Goal: Task Accomplishment & Management: Complete application form

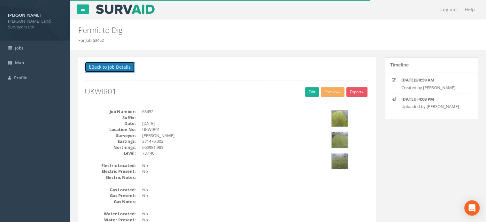
click at [129, 67] on button "Back to Job Details" at bounding box center [110, 67] width 50 height 11
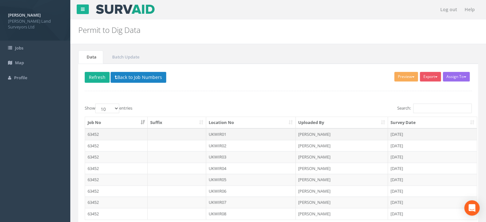
click at [227, 133] on td "UKWIR01" at bounding box center [251, 135] width 90 height 12
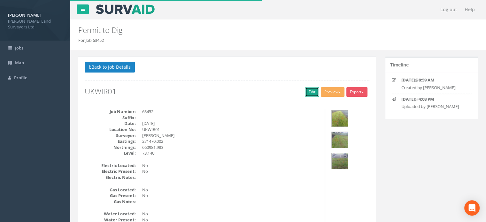
click at [313, 91] on link "Edit" at bounding box center [312, 92] width 14 height 10
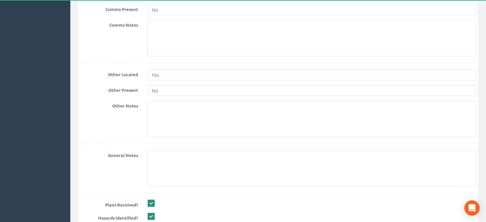
scroll to position [639, 0]
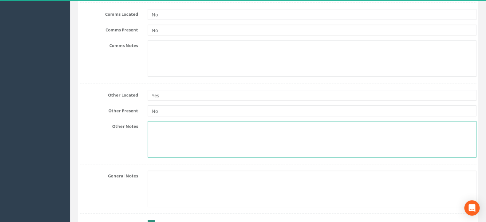
click at [184, 128] on textarea at bounding box center [312, 139] width 329 height 36
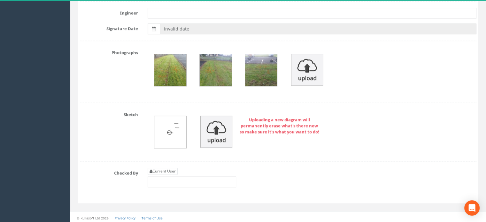
scroll to position [0, 0]
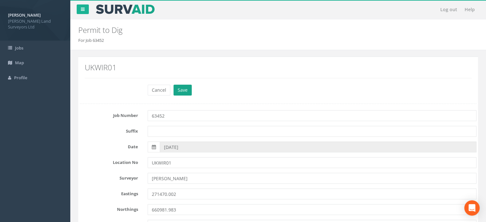
type textarea "GPR anomalies detected."
click at [187, 89] on button "Save" at bounding box center [183, 90] width 18 height 11
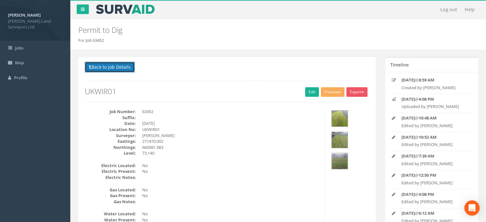
click at [127, 68] on button "Back to Job Details" at bounding box center [110, 67] width 50 height 11
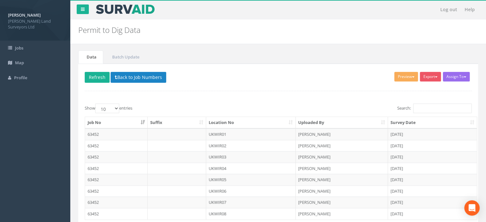
scroll to position [47, 0]
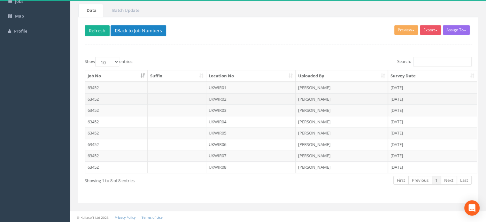
click at [219, 94] on td "UKWIR02" at bounding box center [251, 99] width 90 height 12
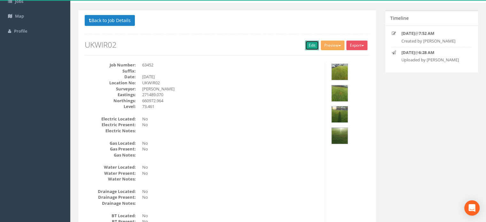
click at [309, 46] on link "Edit" at bounding box center [312, 46] width 14 height 10
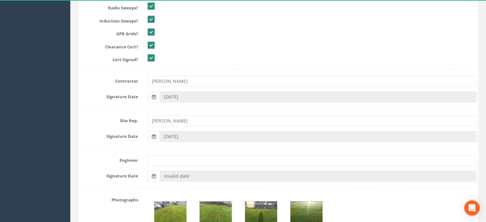
scroll to position [955, 0]
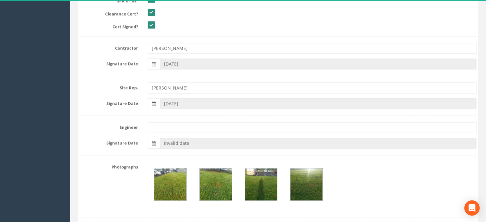
click at [174, 186] on img at bounding box center [170, 184] width 32 height 32
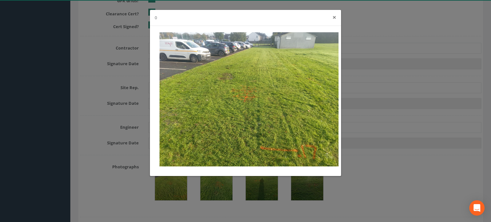
click at [333, 17] on button "×" at bounding box center [335, 17] width 4 height 7
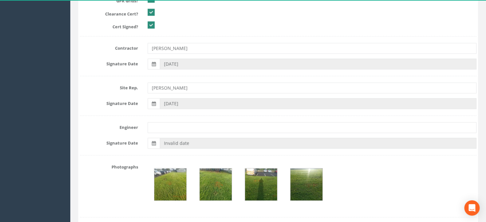
click at [223, 181] on img at bounding box center [216, 184] width 32 height 32
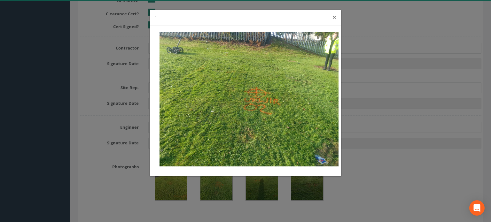
click at [334, 19] on button "×" at bounding box center [335, 17] width 4 height 7
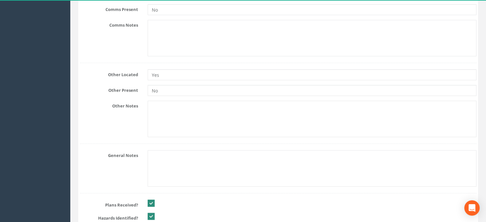
scroll to position [659, 0]
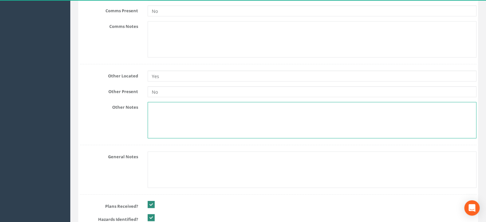
click at [180, 107] on textarea at bounding box center [312, 120] width 329 height 36
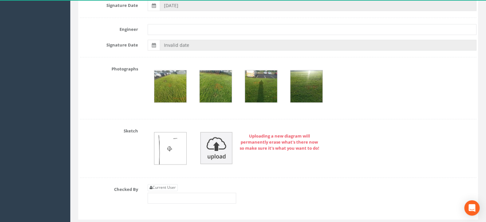
scroll to position [1069, 0]
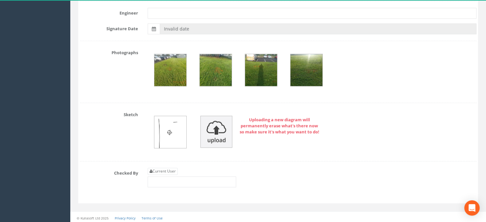
click at [298, 69] on img at bounding box center [307, 70] width 32 height 32
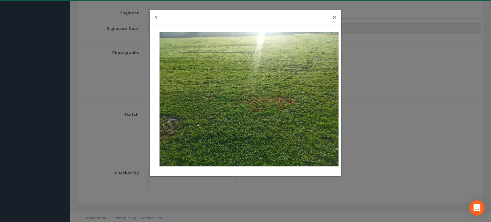
click at [334, 17] on button "×" at bounding box center [335, 17] width 4 height 7
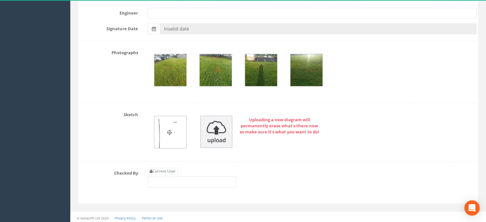
click at [263, 69] on img at bounding box center [261, 70] width 32 height 32
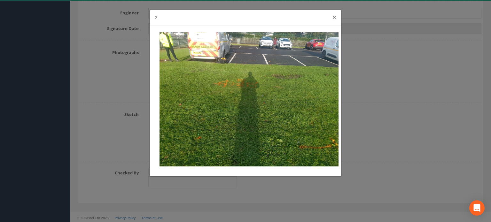
click at [335, 18] on button "×" at bounding box center [335, 17] width 4 height 7
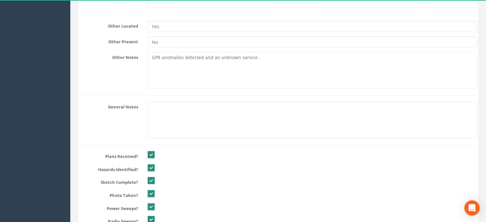
scroll to position [674, 0]
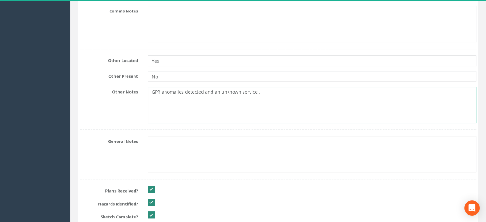
click at [261, 90] on textarea "GPR anomalies detected and an unknown service ." at bounding box center [312, 105] width 329 height 36
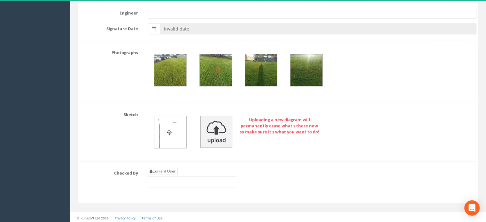
scroll to position [0, 0]
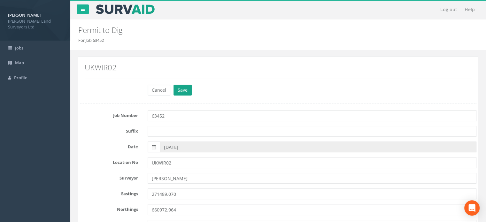
type textarea "GPR anomalies detected and an unknown service to the west of the position."
click at [177, 92] on button "Save" at bounding box center [183, 90] width 18 height 11
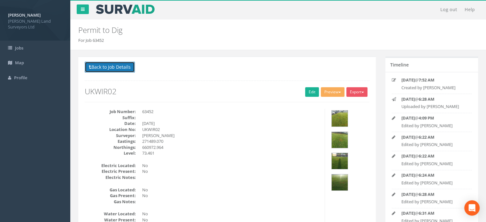
click at [115, 66] on button "Back to Job Details" at bounding box center [110, 67] width 50 height 11
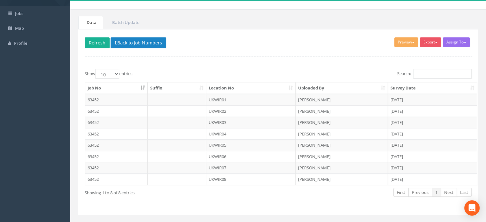
scroll to position [47, 0]
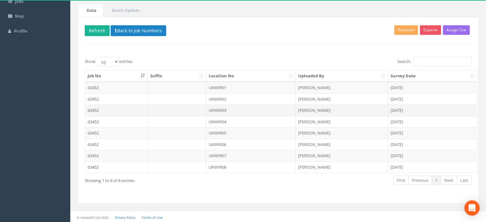
click at [221, 109] on td "UKWIR03" at bounding box center [251, 111] width 90 height 12
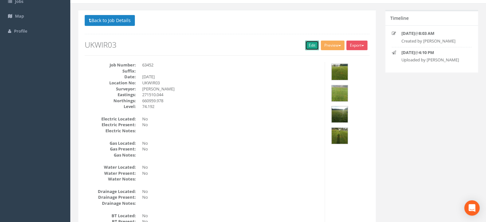
click at [309, 49] on link "Edit" at bounding box center [312, 46] width 14 height 10
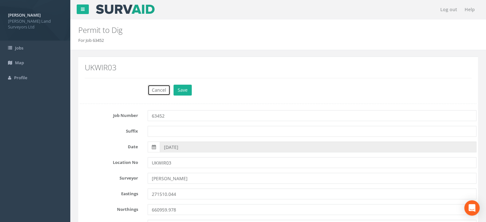
click at [160, 88] on button "Cancel" at bounding box center [159, 90] width 23 height 11
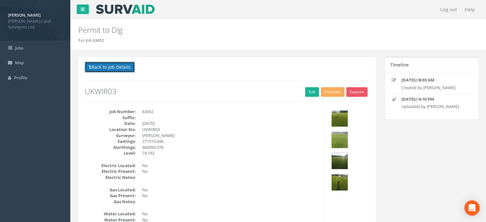
click at [122, 66] on button "Back to Job Details" at bounding box center [110, 67] width 50 height 11
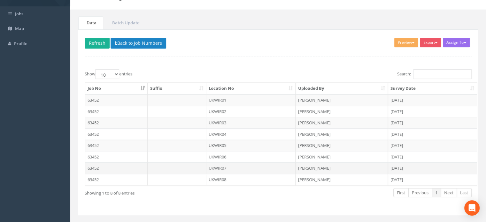
scroll to position [47, 0]
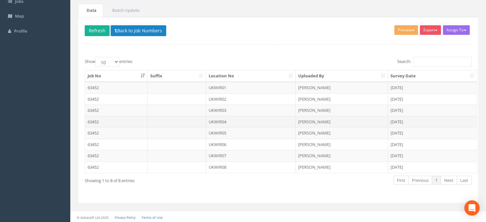
click at [223, 119] on td "UKWIR04" at bounding box center [251, 122] width 90 height 12
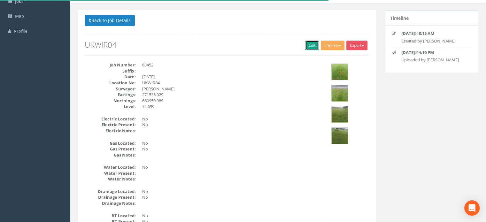
click at [309, 44] on link "Edit" at bounding box center [312, 46] width 14 height 10
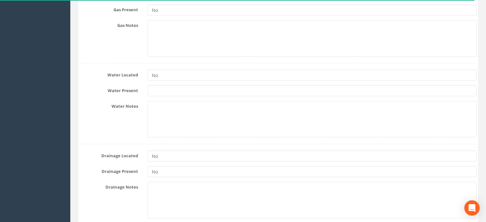
scroll to position [347, 0]
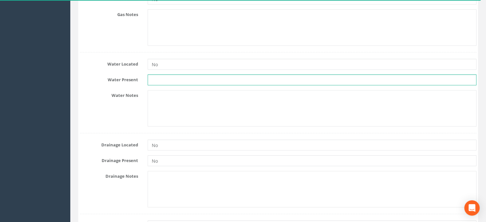
click at [174, 79] on input "text" at bounding box center [312, 79] width 329 height 11
type input "No"
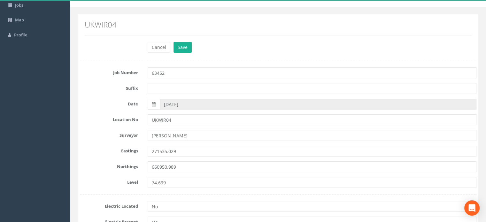
scroll to position [0, 0]
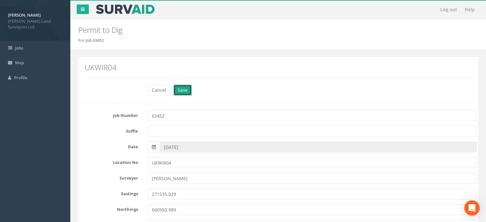
click at [186, 90] on button "Save" at bounding box center [183, 90] width 18 height 11
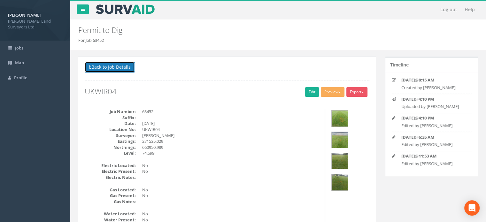
click at [104, 65] on button "Back to Job Details" at bounding box center [110, 67] width 50 height 11
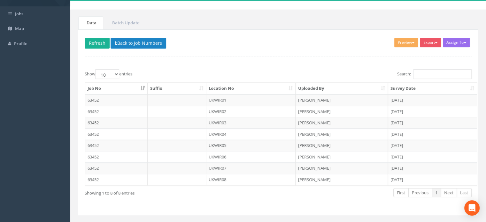
scroll to position [47, 0]
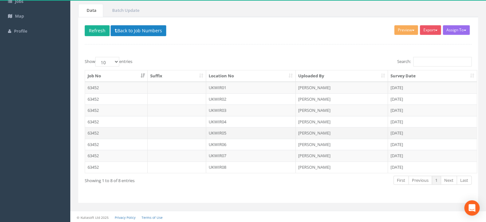
click at [225, 129] on td "UKWIR05" at bounding box center [251, 133] width 90 height 12
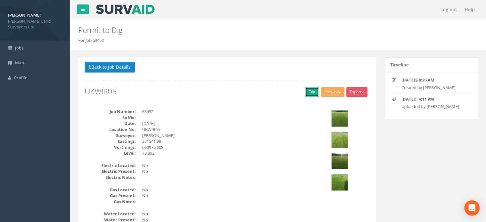
click at [311, 94] on link "Edit" at bounding box center [312, 92] width 14 height 10
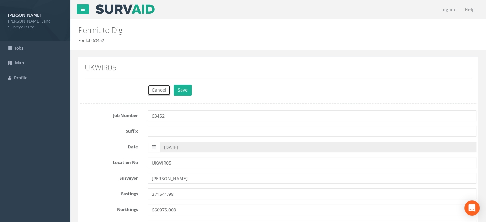
click at [161, 91] on button "Cancel" at bounding box center [159, 90] width 23 height 11
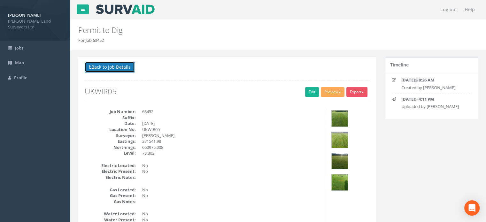
click at [115, 67] on button "Back to Job Details" at bounding box center [110, 67] width 50 height 11
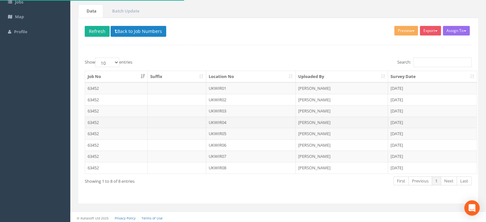
scroll to position [47, 0]
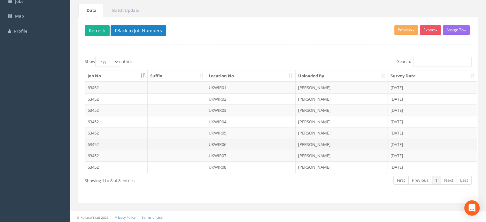
click at [222, 144] on td "UKWIR06" at bounding box center [251, 145] width 90 height 12
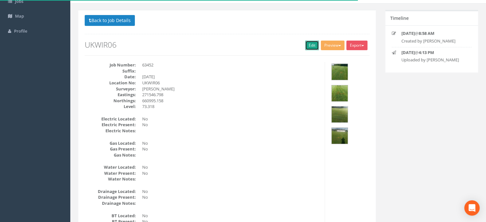
click at [312, 47] on link "Edit" at bounding box center [312, 46] width 14 height 10
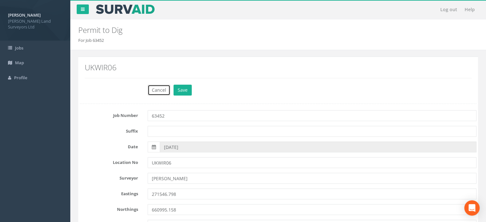
click at [159, 93] on button "Cancel" at bounding box center [159, 90] width 23 height 11
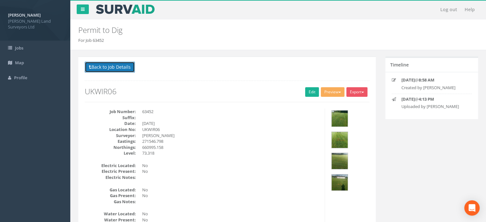
click at [128, 67] on button "Back to Job Details" at bounding box center [110, 67] width 50 height 11
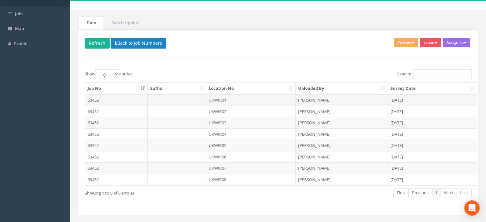
scroll to position [47, 0]
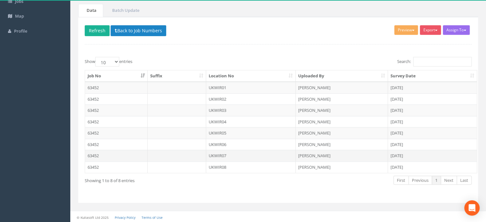
click at [213, 156] on td "UKWIR07" at bounding box center [251, 156] width 90 height 12
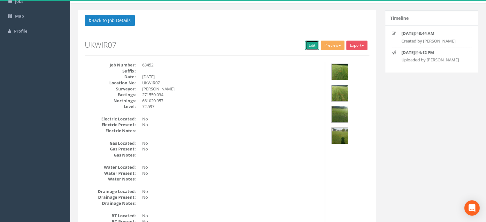
click at [309, 45] on link "Edit" at bounding box center [312, 46] width 14 height 10
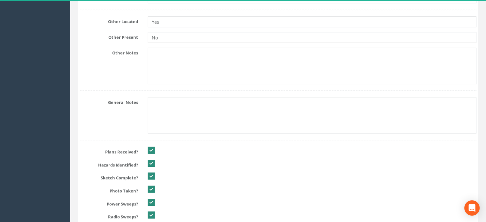
scroll to position [709, 0]
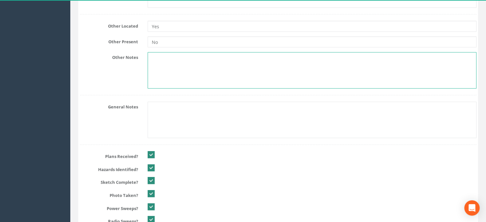
click at [176, 54] on textarea at bounding box center [312, 70] width 329 height 36
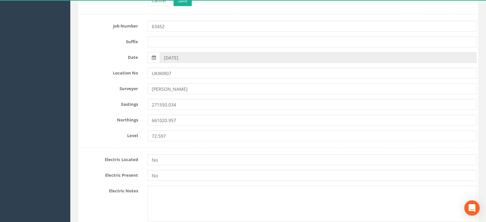
scroll to position [0, 0]
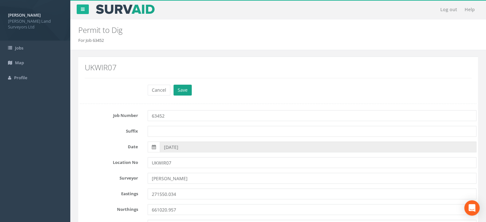
type textarea "GPR detected anomalies."
click at [184, 87] on button "Save" at bounding box center [183, 90] width 18 height 11
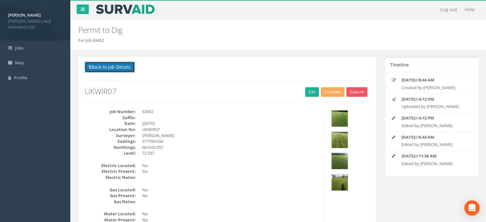
click at [123, 66] on button "Back to Job Details" at bounding box center [110, 67] width 50 height 11
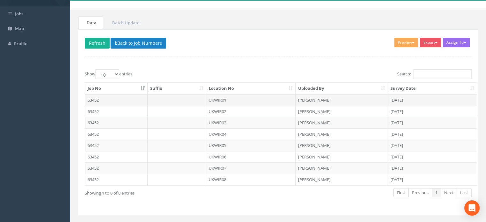
scroll to position [47, 0]
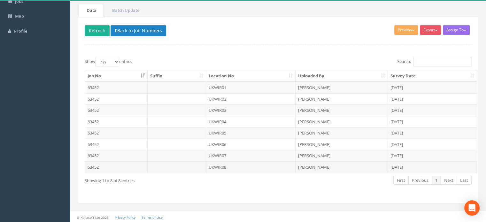
click at [223, 166] on td "UKWIR08" at bounding box center [251, 167] width 90 height 12
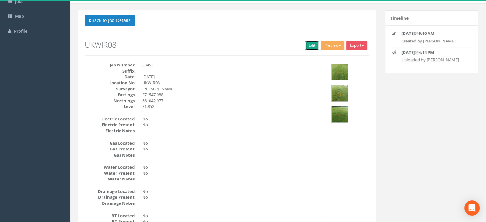
click at [310, 45] on link "Edit" at bounding box center [312, 46] width 14 height 10
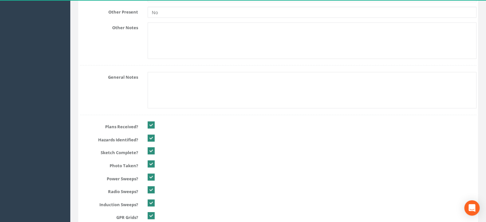
scroll to position [718, 0]
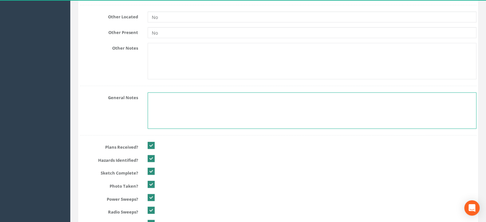
click at [164, 94] on textarea at bounding box center [312, 110] width 329 height 36
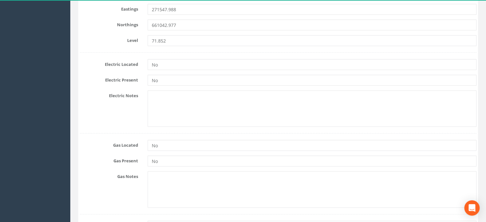
scroll to position [0, 0]
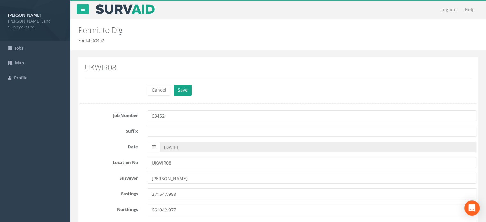
type textarea "No services detected."
click at [181, 92] on button "Save" at bounding box center [183, 90] width 18 height 11
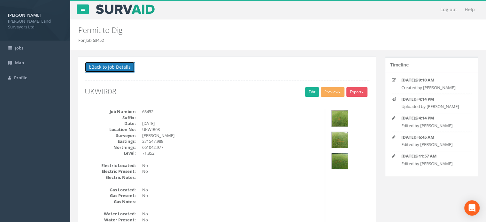
click at [116, 68] on button "Back to Job Details" at bounding box center [110, 67] width 50 height 11
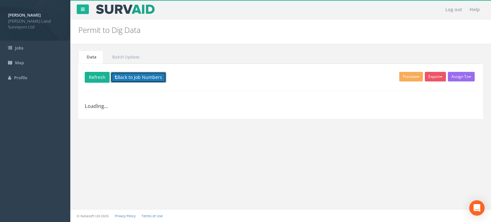
click at [125, 75] on button "Back to Job Numbers" at bounding box center [139, 77] width 56 height 11
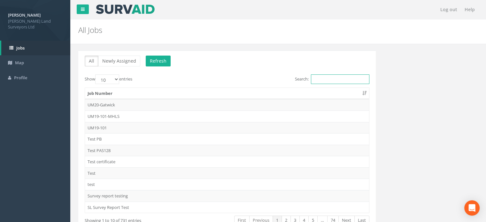
click at [351, 78] on input "Search:" at bounding box center [340, 79] width 59 height 10
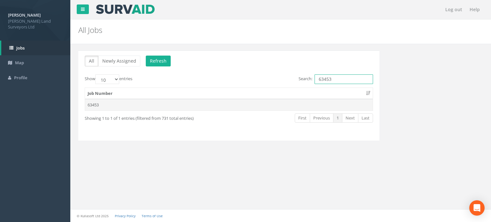
type input "63453"
click at [95, 105] on td "63453" at bounding box center [229, 105] width 288 height 12
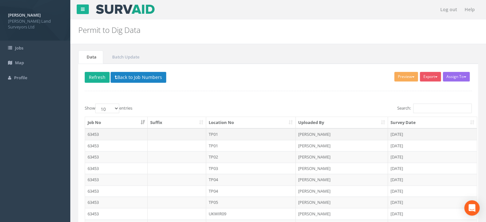
click at [215, 133] on td "TP01" at bounding box center [251, 135] width 90 height 12
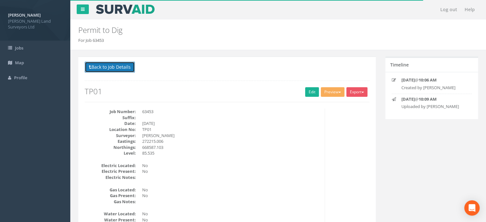
click at [106, 66] on button "Back to Job Details" at bounding box center [110, 67] width 50 height 11
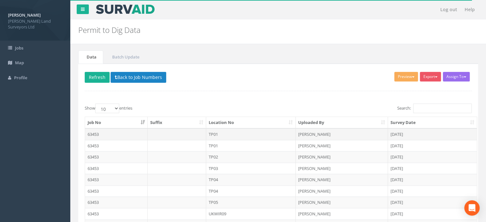
click at [211, 133] on td "TP01" at bounding box center [251, 135] width 90 height 12
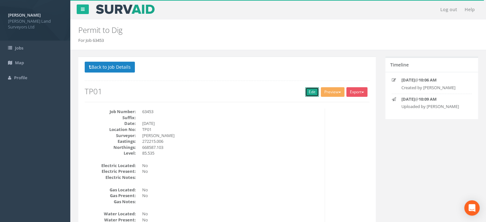
click at [311, 90] on link "Edit" at bounding box center [312, 92] width 14 height 10
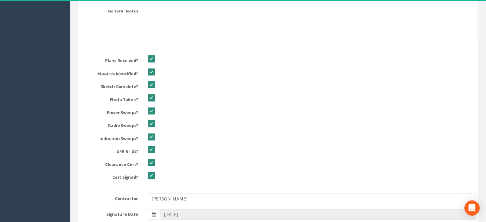
scroll to position [941, 0]
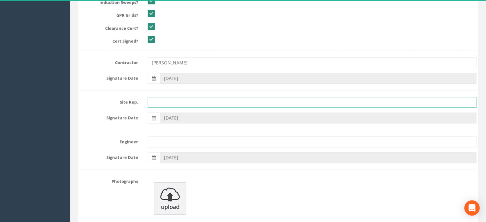
click at [163, 101] on input "text" at bounding box center [312, 102] width 329 height 11
type input "[PERSON_NAME]"
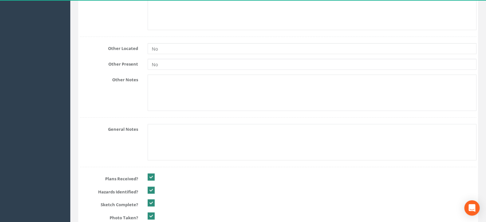
scroll to position [677, 0]
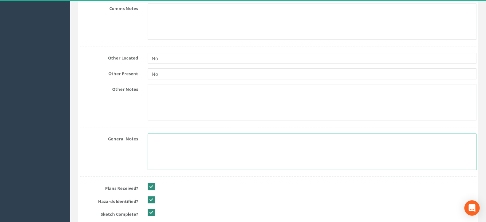
click at [164, 140] on textarea at bounding box center [312, 152] width 329 height 36
drag, startPoint x: 201, startPoint y: 139, endPoint x: 151, endPoint y: 137, distance: 49.9
click at [151, 137] on textarea "No services detected." at bounding box center [312, 152] width 329 height 36
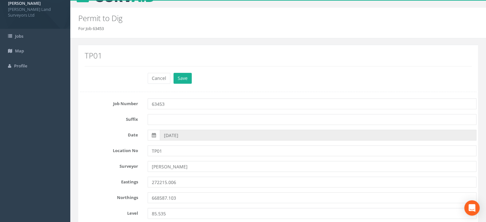
scroll to position [0, 0]
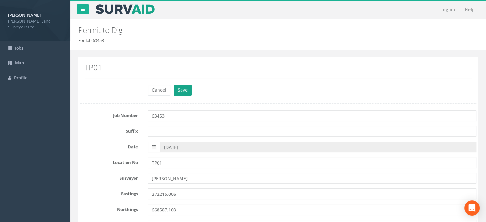
type textarea "No services detected."
click at [180, 92] on button "Save" at bounding box center [183, 90] width 18 height 11
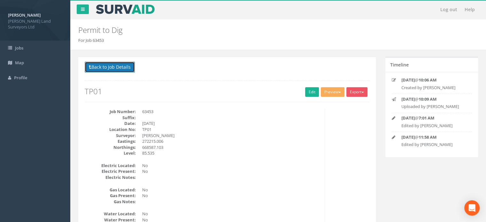
click at [102, 66] on button "Back to Job Details" at bounding box center [110, 67] width 50 height 11
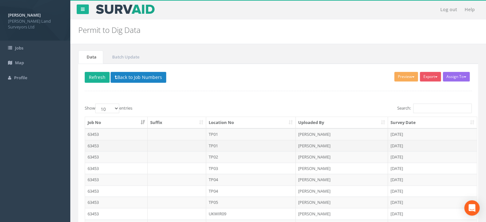
click at [219, 144] on td "TP01" at bounding box center [251, 146] width 90 height 12
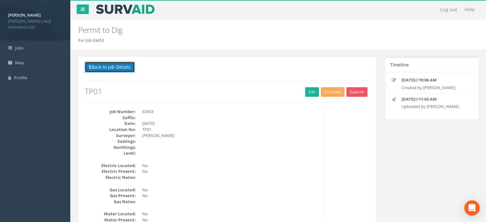
click at [113, 68] on button "Back to Job Details" at bounding box center [110, 67] width 50 height 11
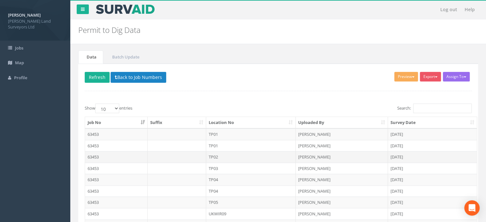
click at [215, 156] on td "TP02" at bounding box center [251, 157] width 90 height 12
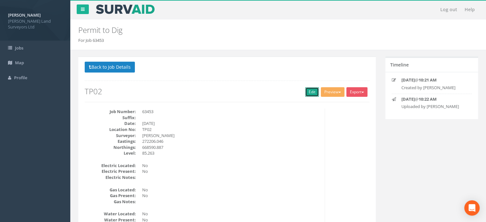
click at [311, 94] on link "Edit" at bounding box center [312, 92] width 14 height 10
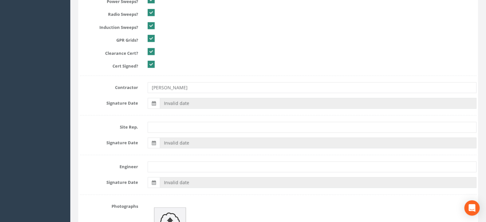
scroll to position [913, 0]
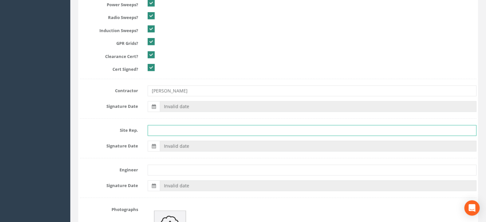
click at [165, 129] on input "text" at bounding box center [312, 130] width 329 height 11
type input "[PERSON_NAME]"
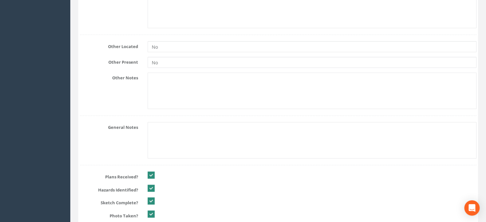
scroll to position [692, 0]
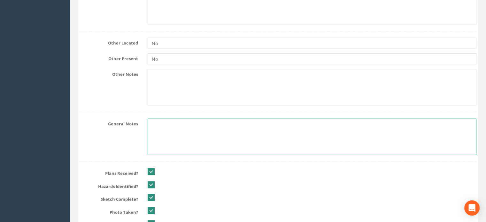
click at [156, 127] on textarea at bounding box center [312, 137] width 329 height 36
paste textarea "No services detected."
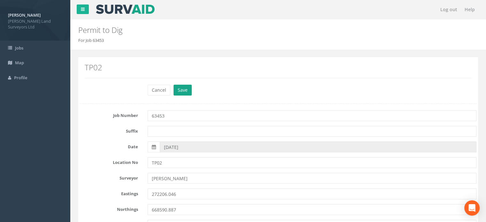
type textarea "No services detected."
click at [181, 90] on button "Save" at bounding box center [183, 90] width 18 height 11
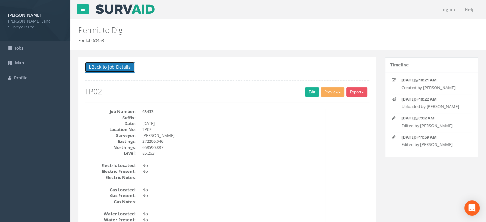
click at [127, 68] on button "Back to Job Details" at bounding box center [110, 67] width 50 height 11
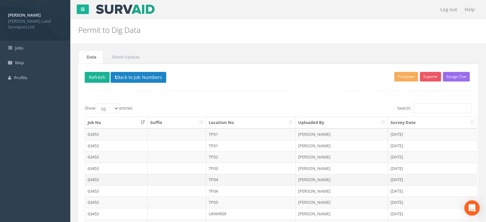
click at [216, 179] on td "TP04" at bounding box center [251, 180] width 90 height 12
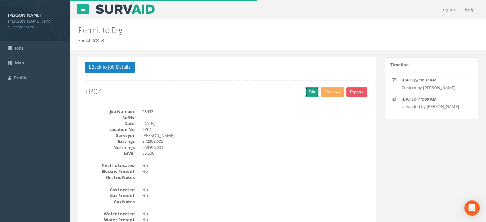
click at [309, 93] on link "Edit" at bounding box center [312, 92] width 14 height 10
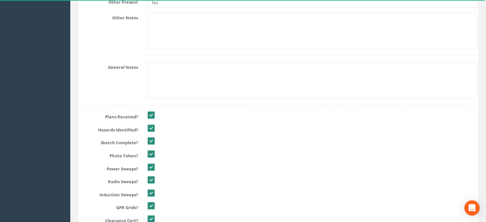
scroll to position [717, 0]
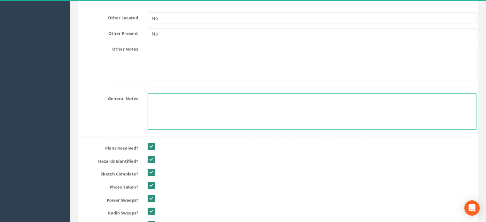
click at [160, 97] on textarea at bounding box center [312, 111] width 329 height 36
paste textarea "No services detected."
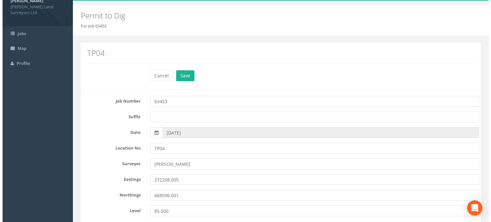
scroll to position [0, 0]
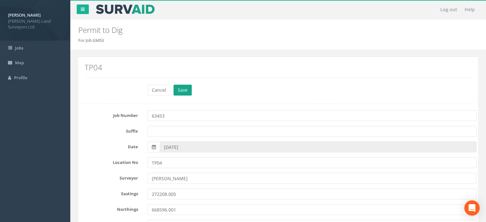
type textarea "No services detected."
click at [184, 89] on button "Save" at bounding box center [183, 90] width 18 height 11
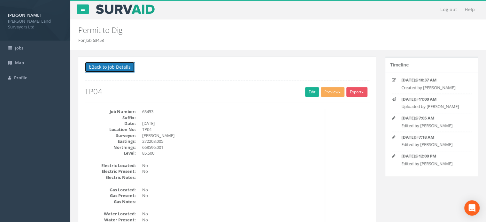
click at [107, 65] on button "Back to Job Details" at bounding box center [110, 67] width 50 height 11
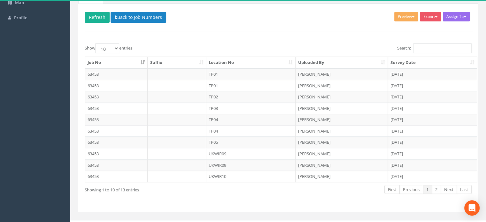
scroll to position [69, 0]
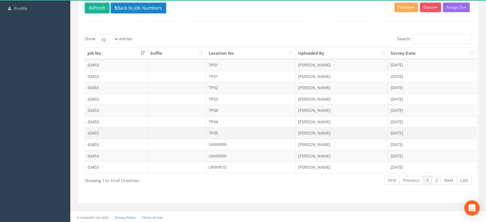
click at [215, 131] on td "TP05" at bounding box center [251, 133] width 90 height 12
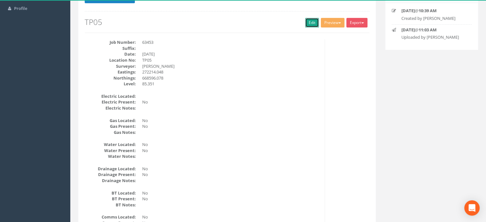
click at [309, 24] on link "Edit" at bounding box center [312, 23] width 14 height 10
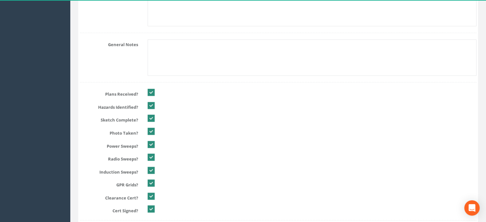
scroll to position [772, 0]
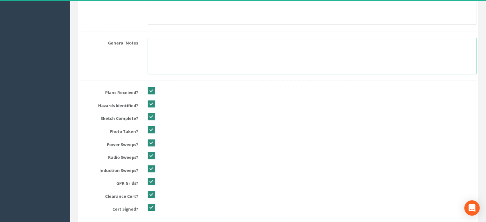
click at [167, 41] on textarea at bounding box center [312, 56] width 329 height 36
paste textarea "No services detected."
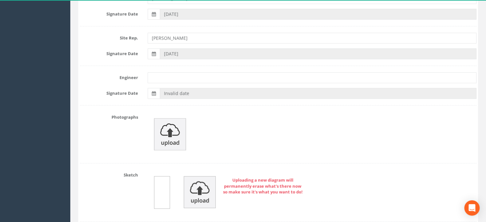
scroll to position [0, 0]
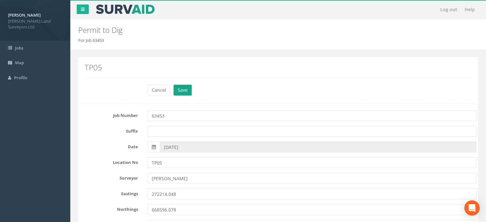
type textarea "No services detected."
click at [184, 90] on button "Save" at bounding box center [183, 90] width 18 height 11
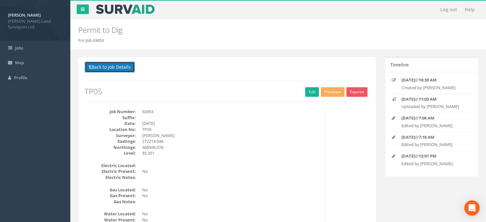
click at [111, 70] on button "Back to Job Details" at bounding box center [110, 67] width 50 height 11
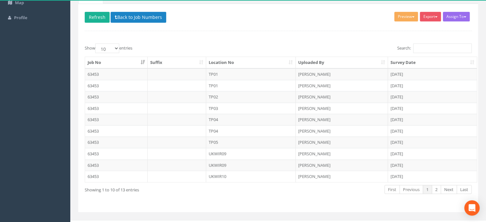
scroll to position [69, 0]
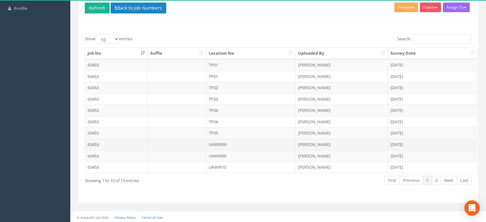
click at [226, 142] on td "UKWIR09" at bounding box center [251, 145] width 90 height 12
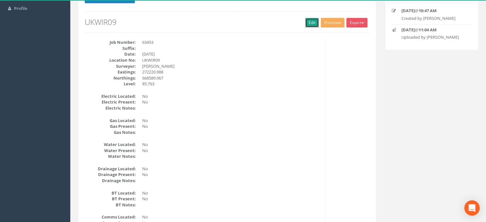
click at [313, 20] on link "Edit" at bounding box center [312, 23] width 14 height 10
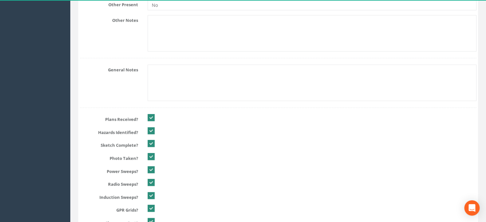
scroll to position [752, 0]
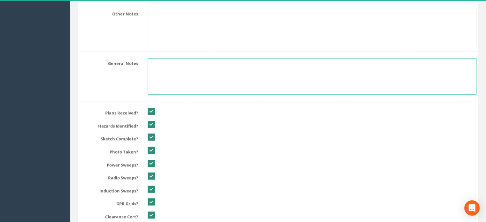
click at [157, 65] on textarea at bounding box center [312, 76] width 329 height 36
paste textarea "No services detected."
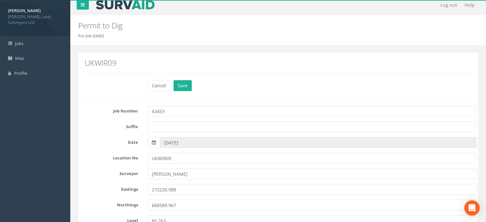
scroll to position [0, 0]
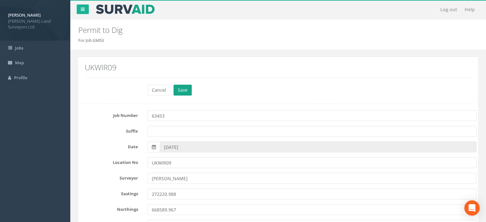
type textarea "No services detected."
click at [179, 91] on button "Save" at bounding box center [183, 90] width 18 height 11
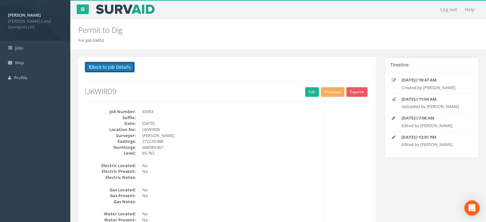
click at [118, 66] on button "Back to Job Details" at bounding box center [110, 67] width 50 height 11
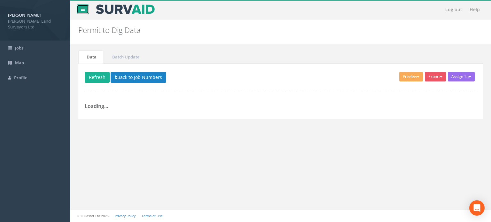
click at [82, 8] on icon at bounding box center [83, 9] width 4 height 4
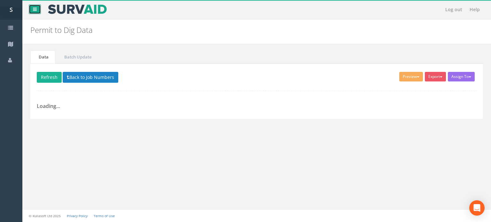
click at [35, 6] on link at bounding box center [35, 9] width 12 height 10
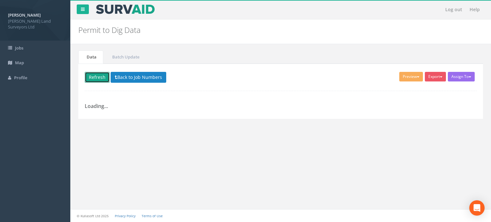
click at [105, 77] on button "Refresh" at bounding box center [97, 77] width 25 height 11
click at [132, 74] on button "Back to Job Numbers" at bounding box center [139, 77] width 56 height 11
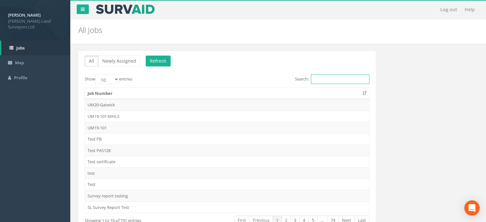
click at [326, 76] on input "Search:" at bounding box center [340, 79] width 59 height 10
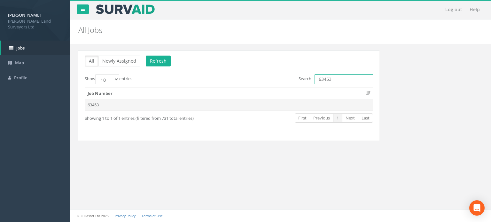
type input "63453"
click at [101, 104] on td "63453" at bounding box center [229, 105] width 288 height 12
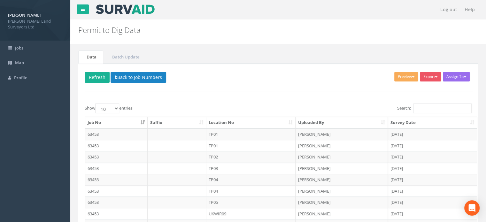
scroll to position [69, 0]
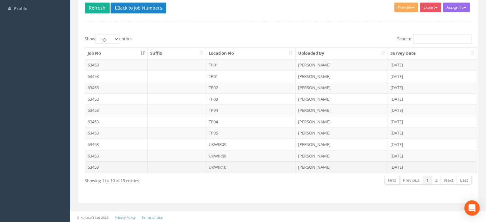
click at [217, 166] on td "UKWIR10" at bounding box center [251, 167] width 90 height 12
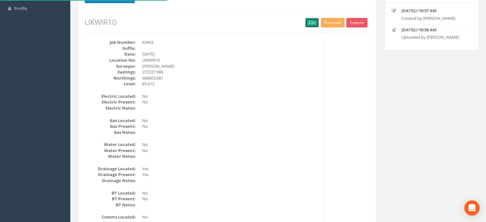
click at [309, 18] on link "Edit" at bounding box center [312, 23] width 14 height 10
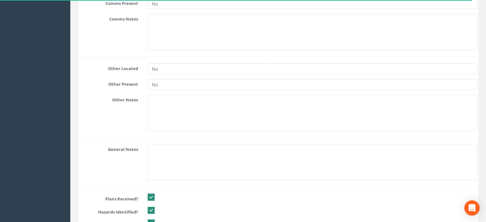
scroll to position [669, 0]
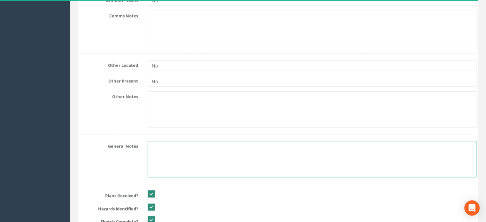
click at [162, 141] on textarea at bounding box center [312, 159] width 329 height 36
paste textarea "No services detected."
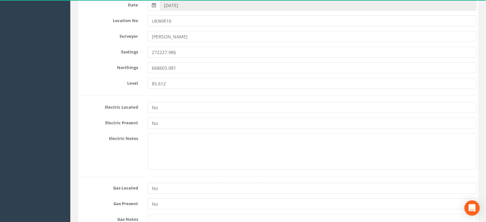
scroll to position [0, 0]
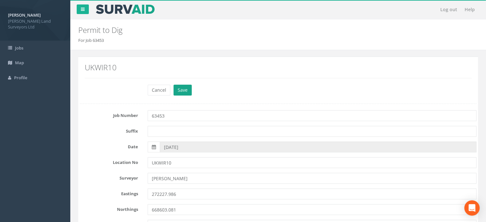
type textarea "No services detected."
click at [188, 89] on button "Save" at bounding box center [183, 90] width 18 height 11
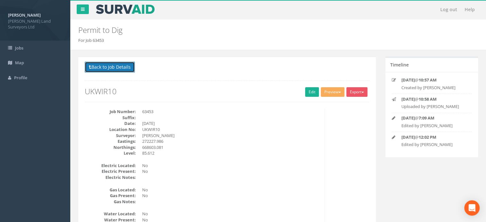
click at [116, 67] on button "Back to Job Details" at bounding box center [110, 67] width 50 height 11
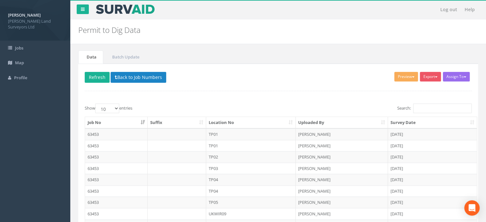
scroll to position [69, 0]
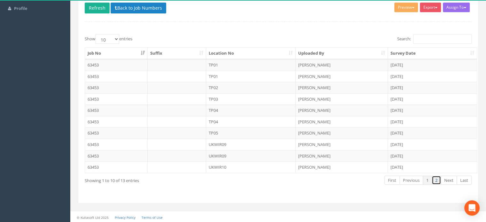
click at [435, 179] on link "2" at bounding box center [436, 180] width 9 height 9
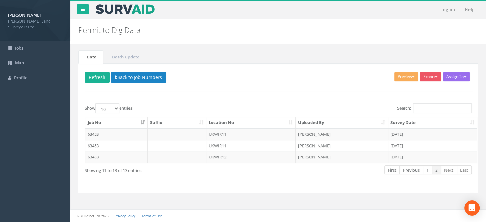
scroll to position [0, 0]
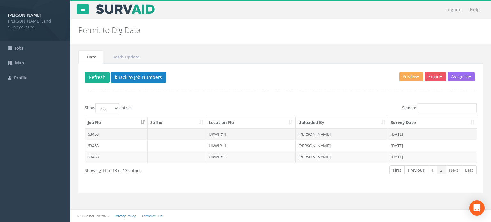
click at [220, 133] on td "UKWIR11" at bounding box center [251, 135] width 90 height 12
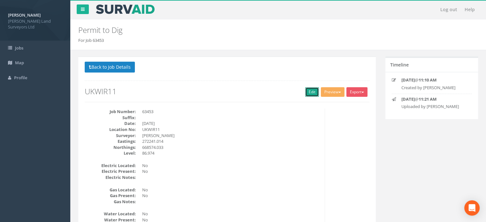
click at [311, 91] on link "Edit" at bounding box center [312, 92] width 14 height 10
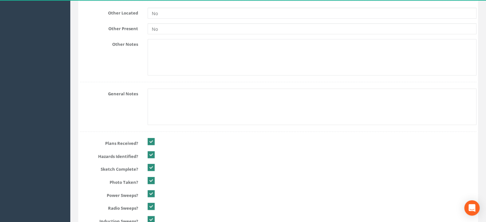
scroll to position [718, 0]
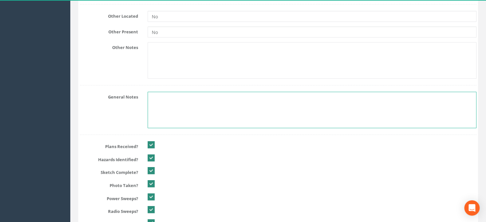
click at [160, 94] on textarea at bounding box center [312, 110] width 329 height 36
paste textarea "No services detected."
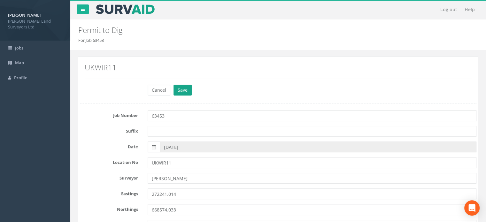
type textarea "No services detected."
click at [180, 90] on button "Save" at bounding box center [183, 90] width 18 height 11
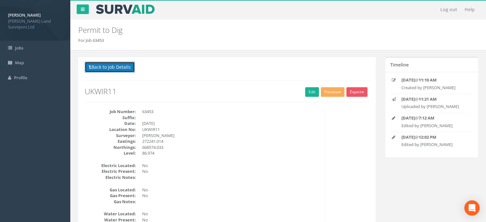
click at [115, 67] on button "Back to Job Details" at bounding box center [110, 67] width 50 height 11
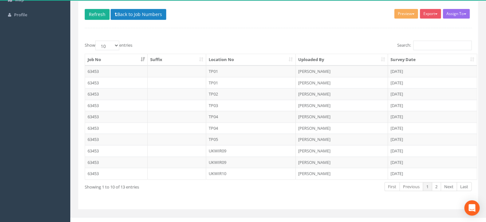
scroll to position [69, 0]
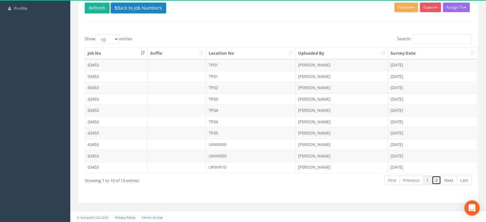
click at [436, 178] on link "2" at bounding box center [436, 180] width 9 height 9
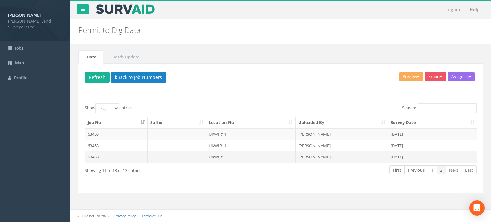
click at [226, 156] on td "UKWIR12" at bounding box center [251, 157] width 90 height 12
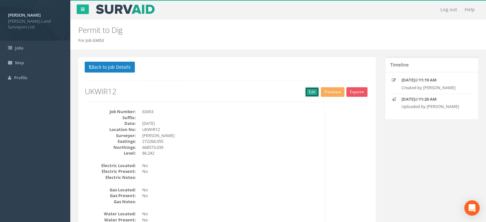
click at [310, 92] on link "Edit" at bounding box center [312, 92] width 14 height 10
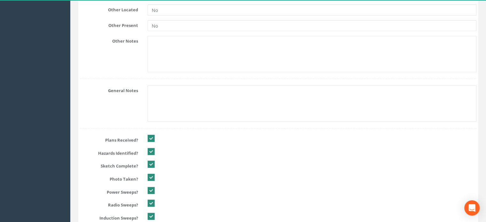
scroll to position [718, 0]
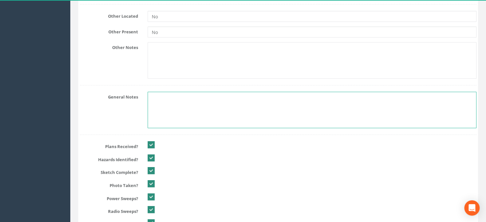
click at [161, 95] on textarea at bounding box center [312, 110] width 329 height 36
paste textarea "No services detected."
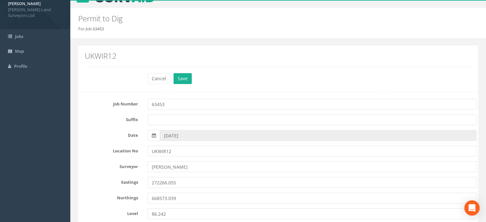
scroll to position [0, 0]
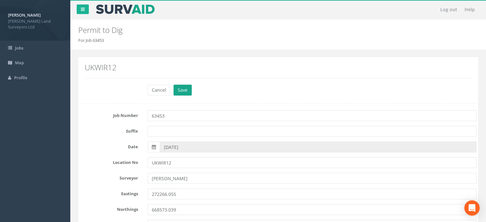
type textarea "No services detected."
click at [184, 92] on button "Save" at bounding box center [183, 90] width 18 height 11
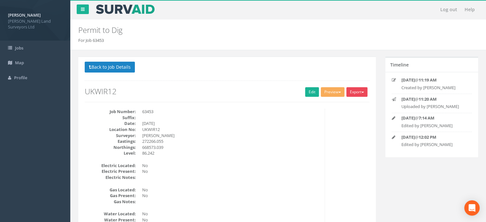
click at [356, 89] on button "Export" at bounding box center [357, 92] width 21 height 10
click at [345, 105] on link "MHLS Permit to Dig" at bounding box center [344, 105] width 49 height 10
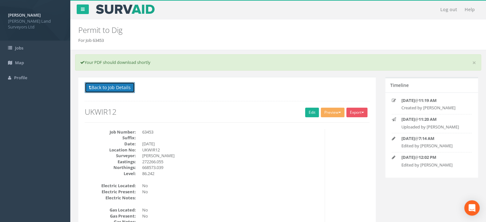
click at [104, 84] on button "Back to Job Details" at bounding box center [110, 87] width 50 height 11
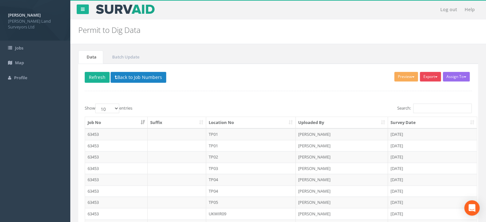
click at [436, 75] on button "Export" at bounding box center [430, 77] width 21 height 10
click at [422, 88] on link "MHLS Permit to Dig" at bounding box center [417, 90] width 49 height 10
click at [286, 73] on div "Assign To Utility Mapping No Companies Added Export MHLS Permit to Dig Preview …" at bounding box center [278, 168] width 400 height 209
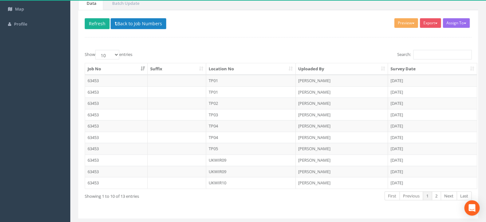
scroll to position [69, 0]
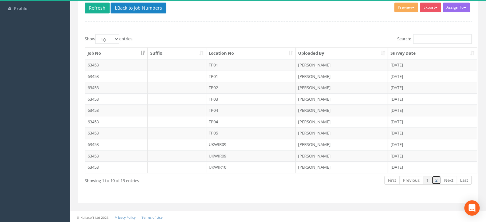
click at [437, 180] on link "2" at bounding box center [436, 180] width 9 height 9
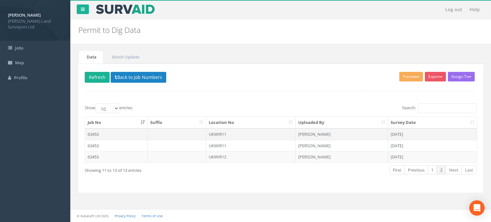
click at [219, 134] on td "UKWIR11" at bounding box center [251, 135] width 90 height 12
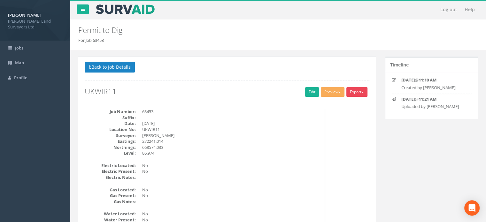
click at [356, 92] on button "Export" at bounding box center [357, 92] width 21 height 10
click at [348, 105] on link "MHLS Permit to Dig" at bounding box center [344, 105] width 49 height 10
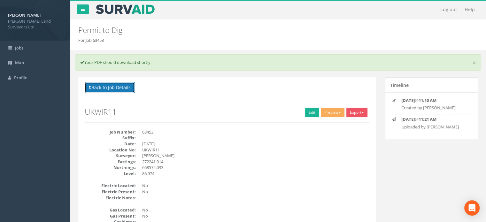
click at [128, 87] on button "Back to Job Details" at bounding box center [110, 87] width 50 height 11
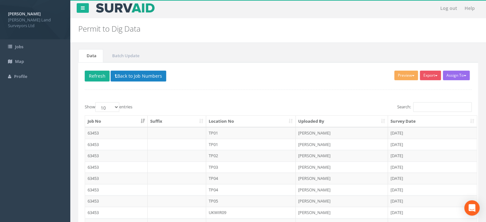
scroll to position [69, 0]
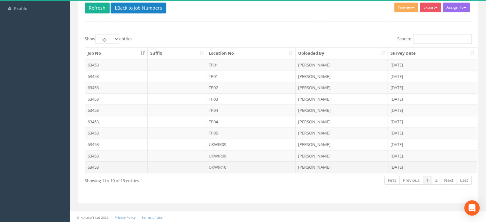
click at [225, 163] on td "UKWIR10" at bounding box center [251, 167] width 90 height 12
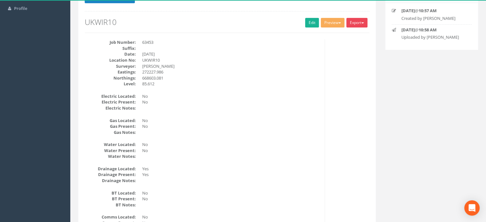
click at [361, 21] on button "Export" at bounding box center [357, 23] width 21 height 10
click at [349, 34] on link "MHLS Permit to Dig" at bounding box center [344, 36] width 49 height 10
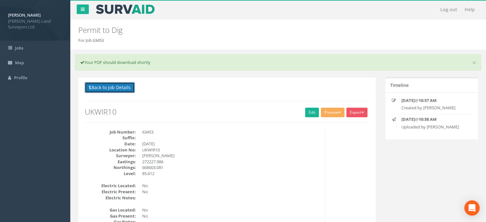
click at [119, 89] on button "Back to Job Details" at bounding box center [110, 87] width 50 height 11
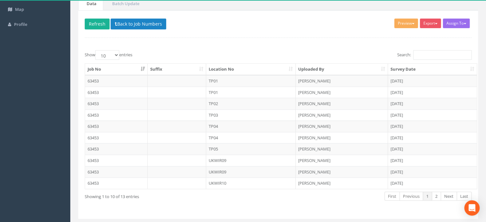
scroll to position [69, 0]
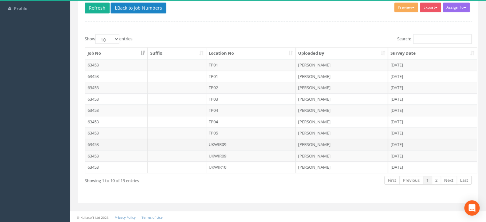
click at [224, 142] on td "UKWIR09" at bounding box center [251, 145] width 90 height 12
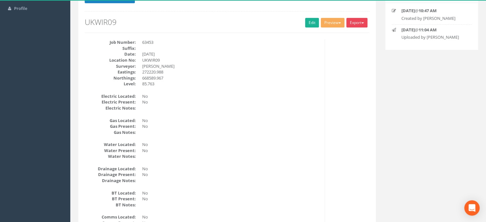
click at [359, 24] on button "Export" at bounding box center [357, 23] width 21 height 10
click at [351, 34] on link "MHLS Permit to Dig" at bounding box center [344, 36] width 49 height 10
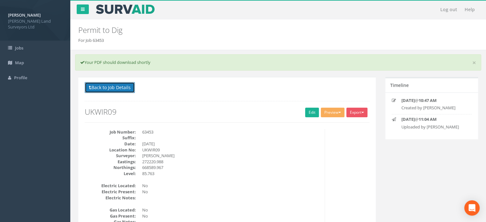
click at [124, 87] on button "Back to Job Details" at bounding box center [110, 87] width 50 height 11
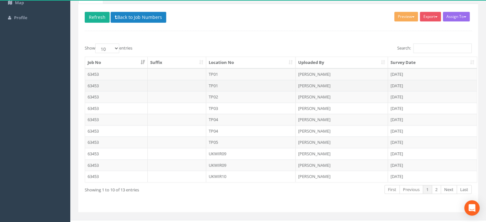
scroll to position [69, 0]
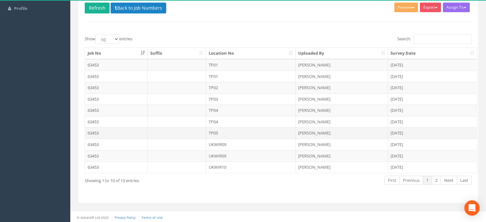
click at [218, 131] on td "TP05" at bounding box center [251, 133] width 90 height 12
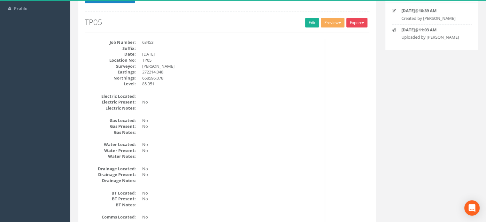
click at [363, 24] on button "Export" at bounding box center [357, 23] width 21 height 10
click at [345, 37] on link "MHLS Permit to Dig" at bounding box center [344, 36] width 49 height 10
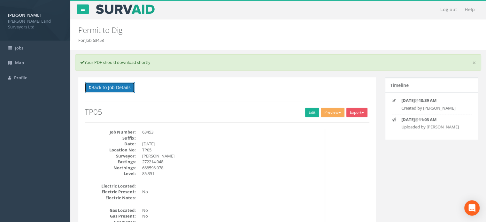
click at [124, 85] on button "Back to Job Details" at bounding box center [110, 87] width 50 height 11
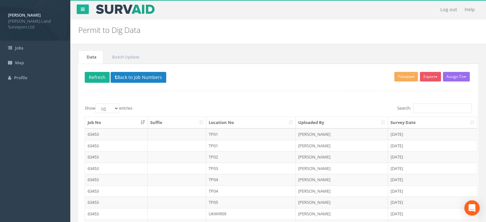
scroll to position [69, 0]
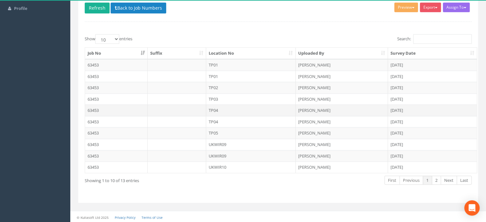
click at [217, 109] on td "TP04" at bounding box center [251, 111] width 90 height 12
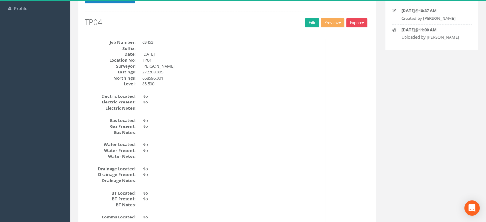
click at [354, 23] on button "Export" at bounding box center [357, 23] width 21 height 10
click at [349, 35] on link "MHLS Permit to Dig" at bounding box center [344, 36] width 49 height 10
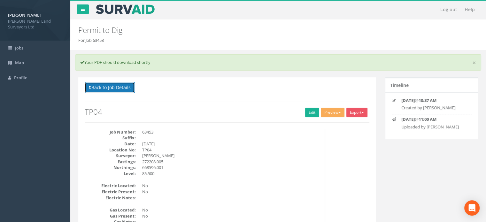
click at [129, 86] on button "Back to Job Details" at bounding box center [110, 87] width 50 height 11
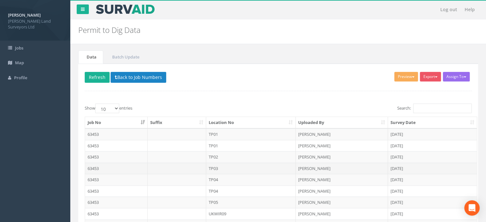
click at [218, 167] on td "TP03" at bounding box center [251, 169] width 90 height 12
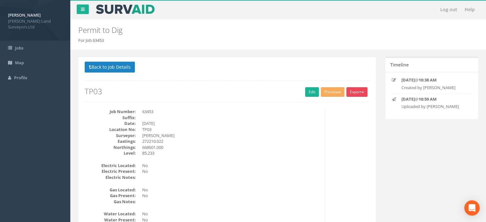
click at [358, 89] on button "Export" at bounding box center [357, 92] width 21 height 10
click at [350, 106] on link "MHLS Permit to Dig" at bounding box center [344, 105] width 49 height 10
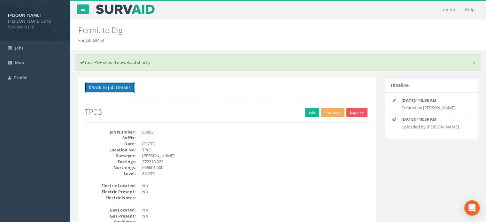
click at [117, 86] on button "Back to Job Details" at bounding box center [110, 87] width 50 height 11
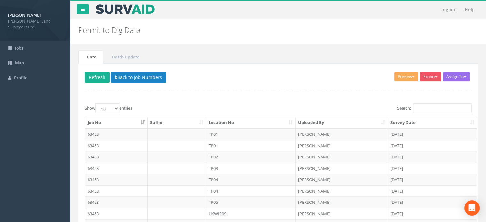
scroll to position [69, 0]
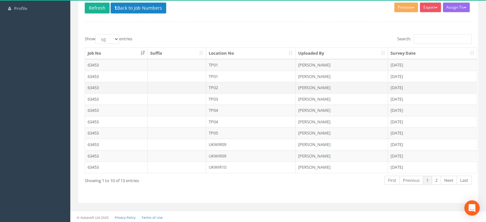
click at [216, 85] on td "TP02" at bounding box center [251, 88] width 90 height 12
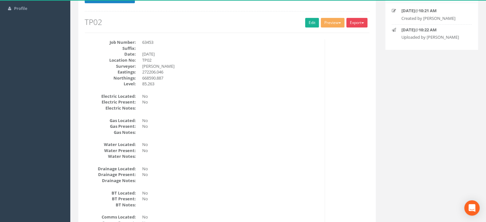
click at [352, 20] on button "Export" at bounding box center [357, 23] width 21 height 10
click at [349, 32] on link "MHLS Permit to Dig" at bounding box center [344, 36] width 49 height 10
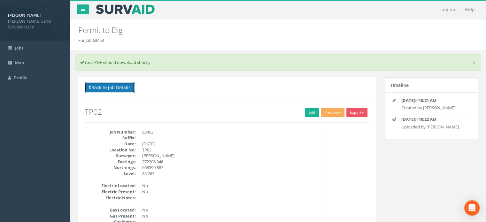
click at [109, 89] on button "Back to Job Details" at bounding box center [110, 87] width 50 height 11
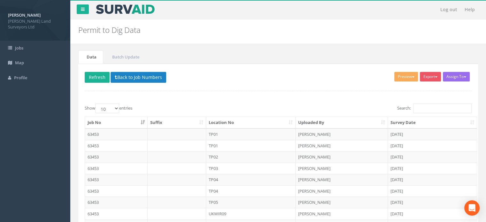
scroll to position [69, 0]
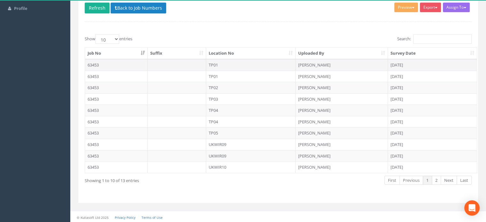
click at [214, 61] on td "TP01" at bounding box center [251, 65] width 90 height 12
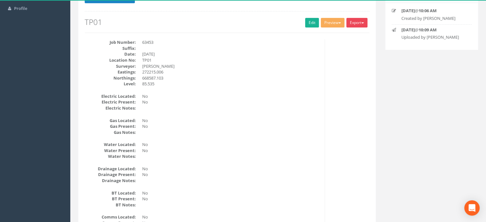
click at [358, 20] on button "Export" at bounding box center [357, 23] width 21 height 10
click at [348, 34] on link "MHLS Permit to Dig" at bounding box center [344, 36] width 49 height 10
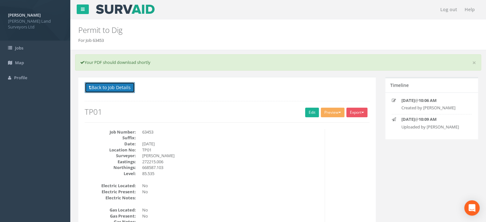
click at [114, 89] on button "Back to Job Details" at bounding box center [110, 87] width 50 height 11
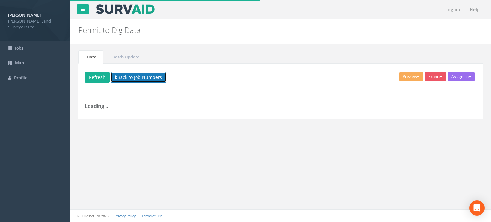
click at [152, 77] on button "Back to Job Numbers" at bounding box center [139, 77] width 56 height 11
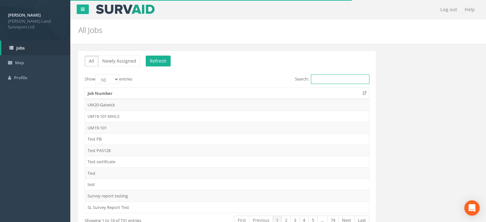
click at [343, 79] on input "Search:" at bounding box center [340, 79] width 59 height 10
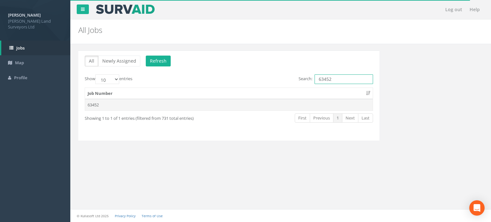
type input "63452"
click at [96, 104] on td "63452" at bounding box center [229, 105] width 288 height 12
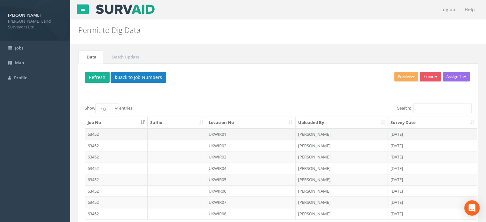
click at [216, 134] on td "UKWIR01" at bounding box center [251, 135] width 90 height 12
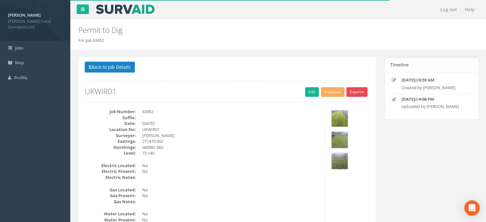
click at [354, 92] on button "Export" at bounding box center [357, 92] width 21 height 10
click at [348, 103] on link "MHLS Permit to Dig" at bounding box center [344, 105] width 49 height 10
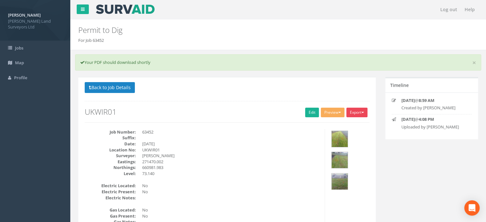
click at [353, 111] on button "Export" at bounding box center [357, 113] width 21 height 10
click at [343, 124] on link "MHLS Permit to Dig" at bounding box center [344, 126] width 49 height 10
click at [123, 87] on button "Back to Job Details" at bounding box center [110, 87] width 50 height 11
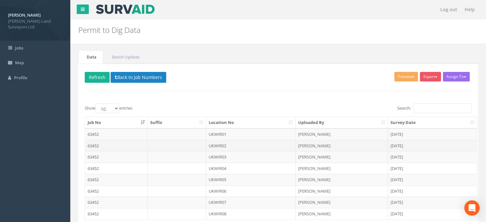
click at [223, 143] on td "UKWIR02" at bounding box center [251, 146] width 90 height 12
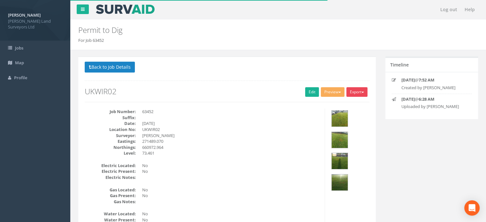
click at [357, 93] on button "Export" at bounding box center [357, 92] width 21 height 10
click at [351, 105] on link "MHLS Permit to Dig" at bounding box center [344, 105] width 49 height 10
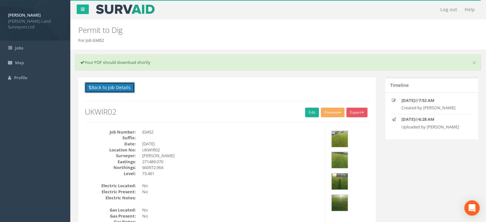
click at [127, 88] on button "Back to Job Details" at bounding box center [110, 87] width 50 height 11
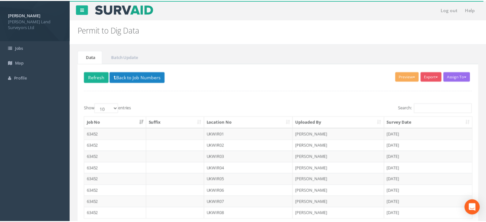
scroll to position [47, 0]
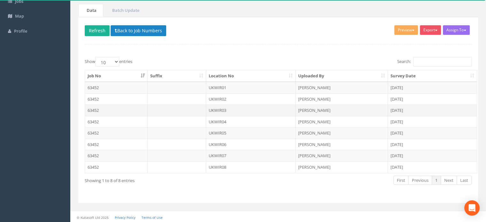
click at [218, 107] on td "UKWIR03" at bounding box center [251, 111] width 90 height 12
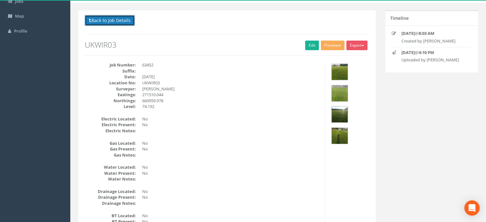
click at [100, 19] on button "Back to Job Details" at bounding box center [110, 20] width 50 height 11
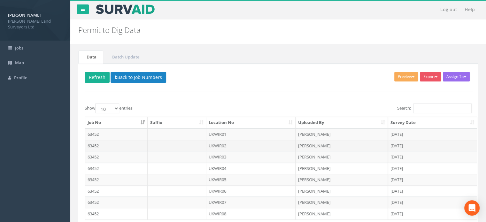
click at [223, 145] on td "UKWIR02" at bounding box center [251, 146] width 90 height 12
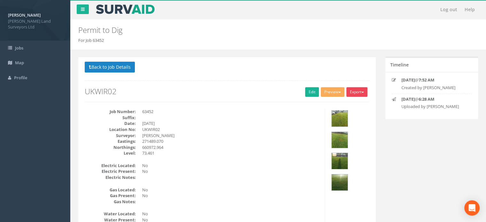
click at [358, 93] on button "Export" at bounding box center [357, 92] width 21 height 10
click at [356, 103] on link "MHLS Permit to Dig" at bounding box center [344, 105] width 49 height 10
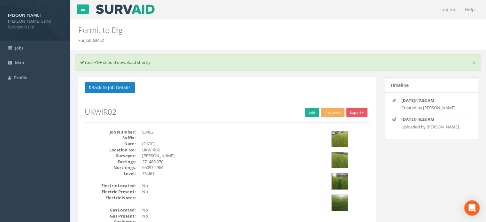
click at [278, 47] on div "Permit to Dig For Job 63452" at bounding box center [278, 35] width 416 height 31
click at [356, 114] on button "Export" at bounding box center [357, 113] width 21 height 10
click at [350, 122] on link "MHLS Permit to Dig" at bounding box center [344, 126] width 49 height 10
click at [127, 87] on button "Back to Job Details" at bounding box center [110, 87] width 50 height 11
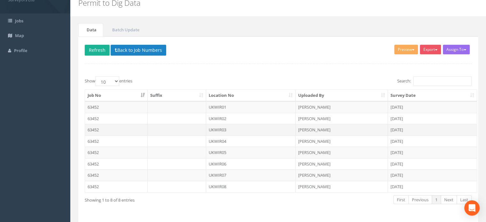
scroll to position [47, 0]
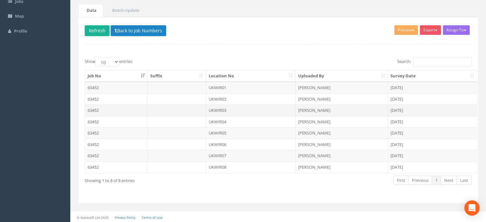
click at [226, 108] on td "UKWIR03" at bounding box center [251, 111] width 90 height 12
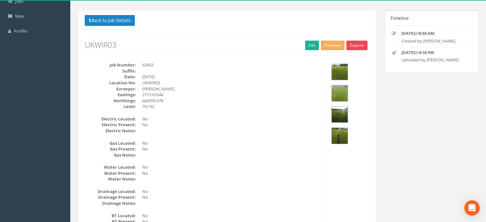
click at [362, 43] on button "Export" at bounding box center [357, 46] width 21 height 10
click at [353, 56] on link "MHLS Permit to Dig" at bounding box center [344, 59] width 49 height 10
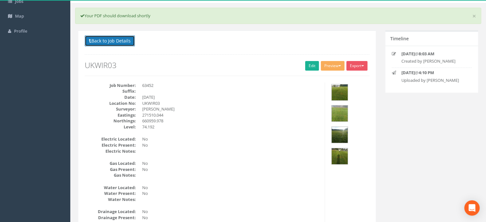
click at [114, 40] on button "Back to Job Details" at bounding box center [110, 40] width 50 height 11
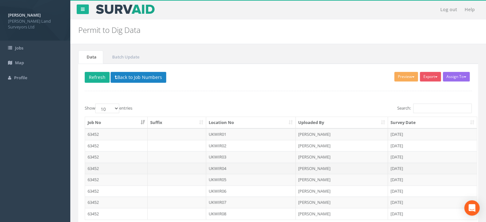
click at [223, 167] on td "UKWIR04" at bounding box center [251, 169] width 90 height 12
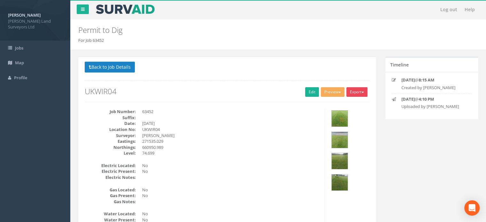
click at [358, 92] on button "Export" at bounding box center [357, 92] width 21 height 10
click at [356, 103] on link "MHLS Permit to Dig" at bounding box center [344, 105] width 49 height 10
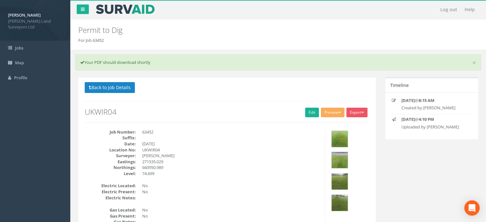
click at [231, 94] on div "Back to Job Details Export MHLS Permit to Dig Preview MHLS Permit to Dig Edit U…" at bounding box center [227, 102] width 285 height 41
click at [363, 111] on button "Export" at bounding box center [357, 113] width 21 height 10
click at [265, 112] on h2 "UKWIR04" at bounding box center [227, 112] width 285 height 8
click at [364, 114] on button "Export" at bounding box center [357, 113] width 21 height 10
click at [353, 124] on link "MHLS Permit to Dig" at bounding box center [344, 126] width 49 height 10
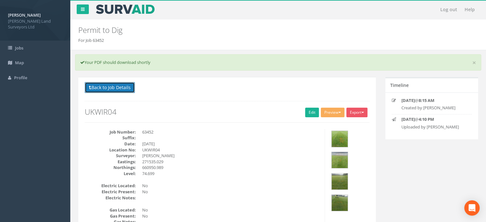
click at [130, 86] on button "Back to Job Details" at bounding box center [110, 87] width 50 height 11
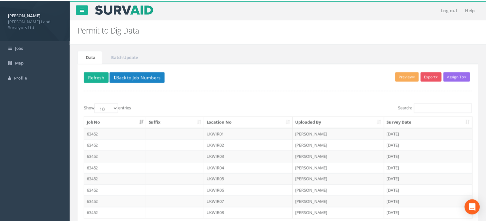
scroll to position [47, 0]
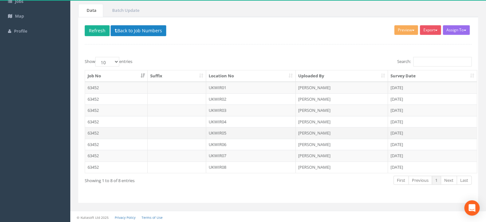
click at [225, 131] on td "UKWIR05" at bounding box center [251, 133] width 90 height 12
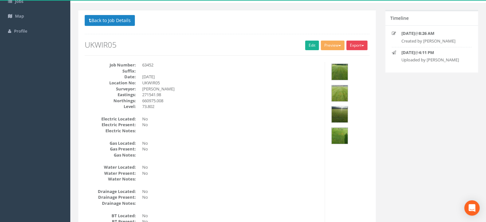
click at [354, 46] on button "Export" at bounding box center [357, 46] width 21 height 10
click at [350, 58] on link "MHLS Permit to Dig" at bounding box center [344, 59] width 49 height 10
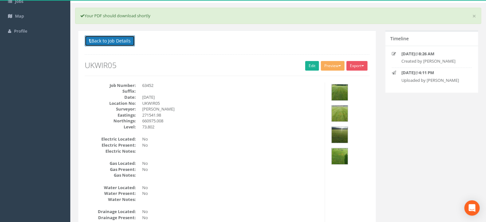
click at [120, 42] on button "Back to Job Details" at bounding box center [110, 40] width 50 height 11
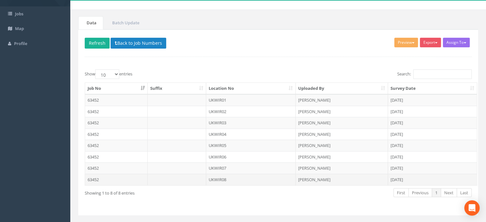
scroll to position [47, 0]
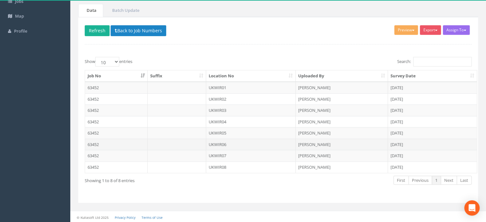
click at [217, 141] on td "UKWIR06" at bounding box center [251, 145] width 90 height 12
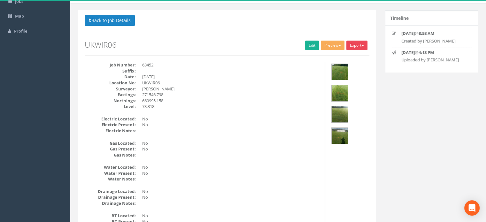
click at [361, 46] on button "Export" at bounding box center [357, 46] width 21 height 10
click at [346, 56] on link "MHLS Permit to Dig" at bounding box center [344, 59] width 49 height 10
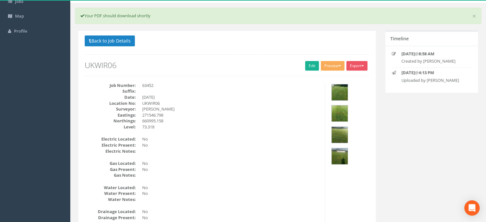
click at [241, 94] on dd "[DATE]" at bounding box center [231, 97] width 178 height 6
click at [357, 65] on button "Export" at bounding box center [357, 66] width 21 height 10
click at [345, 76] on link "MHLS Permit to Dig" at bounding box center [344, 79] width 49 height 10
click at [107, 38] on button "Back to Job Details" at bounding box center [110, 40] width 50 height 11
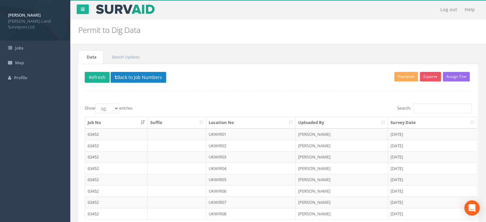
scroll to position [47, 0]
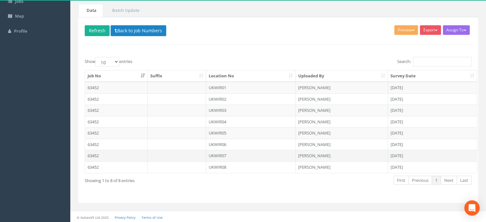
click at [223, 155] on td "UKWIR07" at bounding box center [251, 156] width 90 height 12
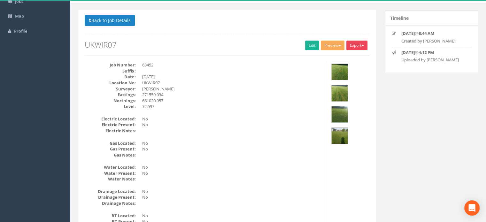
click at [362, 47] on button "Export" at bounding box center [357, 46] width 21 height 10
click at [344, 58] on link "MHLS Permit to Dig" at bounding box center [344, 59] width 49 height 10
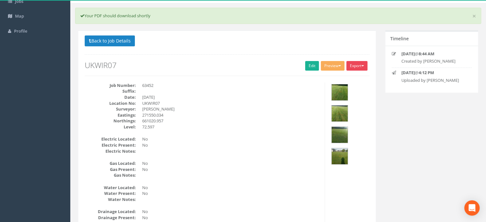
click at [359, 65] on button "Export" at bounding box center [357, 66] width 21 height 10
click at [349, 77] on link "MHLS Permit to Dig" at bounding box center [344, 79] width 49 height 10
click at [258, 50] on div "Back to Job Details Export MHLS Permit to Dig Preview MHLS Permit to Dig Edit U…" at bounding box center [227, 55] width 285 height 41
click at [357, 61] on button "Export" at bounding box center [357, 66] width 21 height 10
click at [343, 77] on link "MHLS Permit to Dig" at bounding box center [344, 79] width 49 height 10
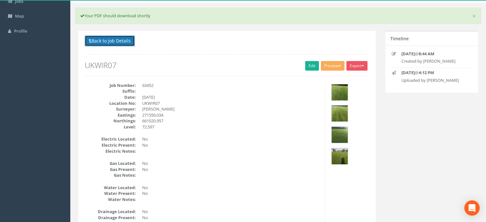
click at [129, 39] on button "Back to Job Details" at bounding box center [110, 40] width 50 height 11
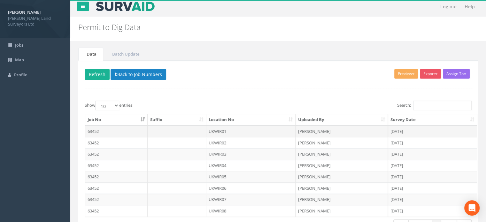
scroll to position [47, 0]
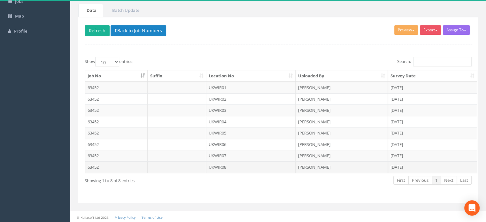
click at [232, 165] on td "UKWIR08" at bounding box center [251, 167] width 90 height 12
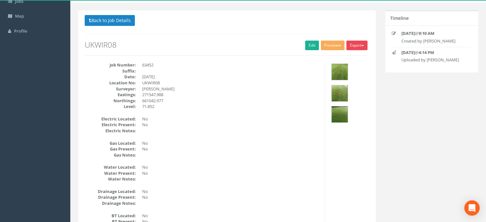
click at [356, 45] on button "Export" at bounding box center [357, 46] width 21 height 10
click at [346, 57] on link "MHLS Permit to Dig" at bounding box center [344, 59] width 49 height 10
